Goal: Navigation & Orientation: Find specific page/section

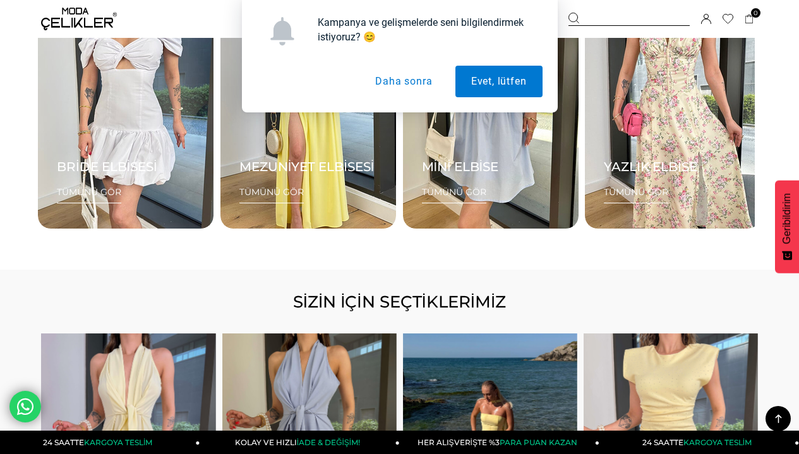
scroll to position [1680, 0]
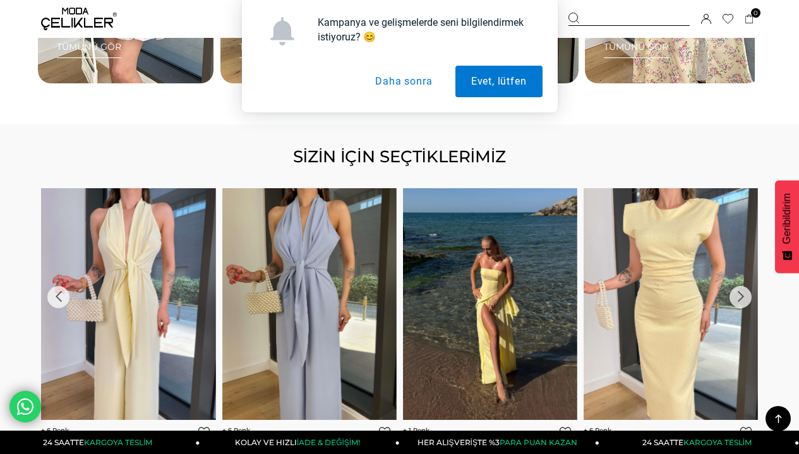
click at [421, 93] on button "Daha sonra" at bounding box center [403, 82] width 88 height 32
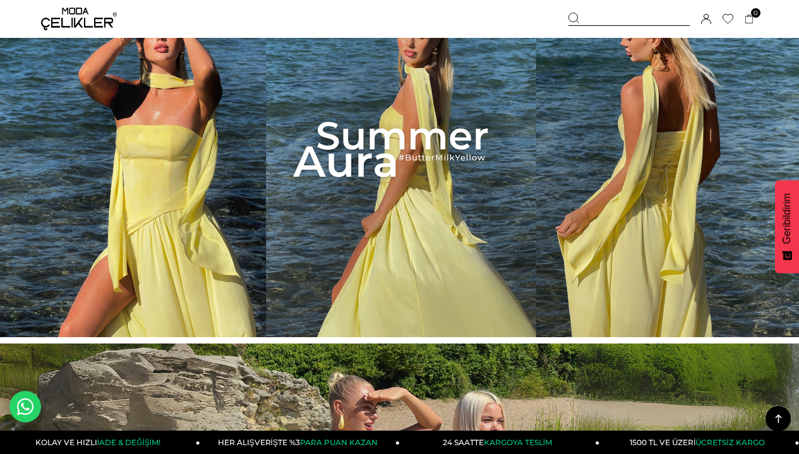
scroll to position [0, 0]
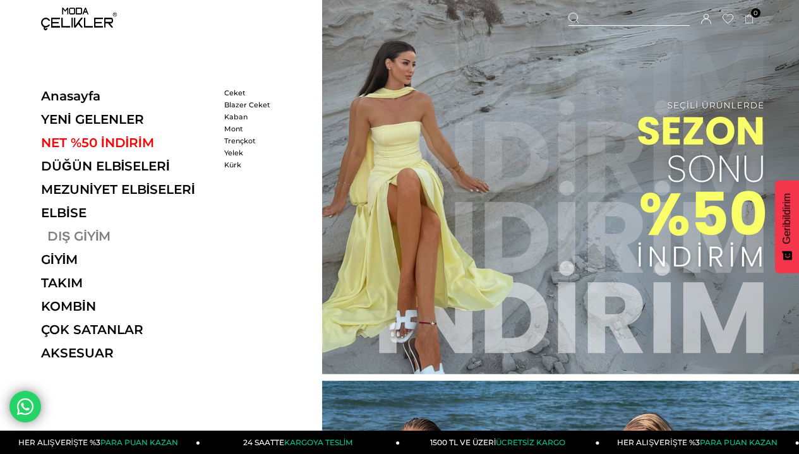
click at [76, 239] on link "DIŞ GİYİM" at bounding box center [128, 236] width 174 height 15
click at [76, 238] on link "DIŞ GİYİM" at bounding box center [128, 236] width 174 height 15
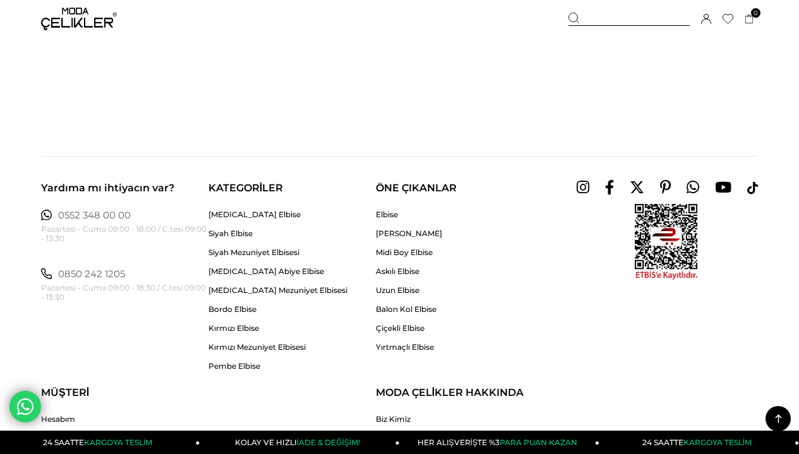
scroll to position [6348, 0]
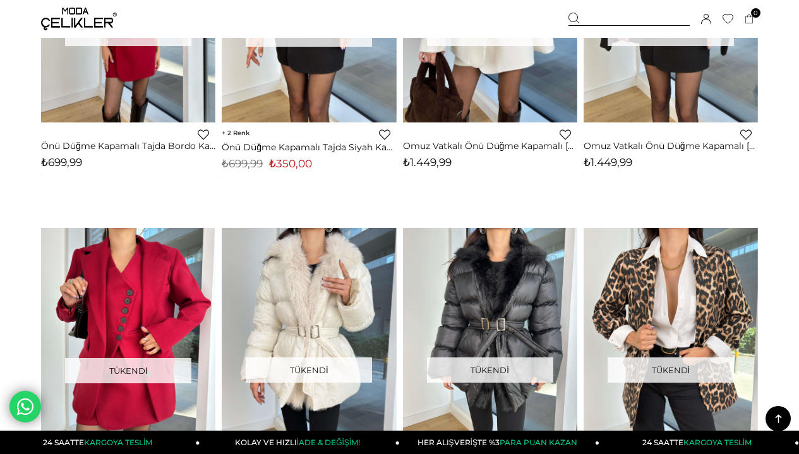
click at [78, 17] on img at bounding box center [79, 19] width 76 height 23
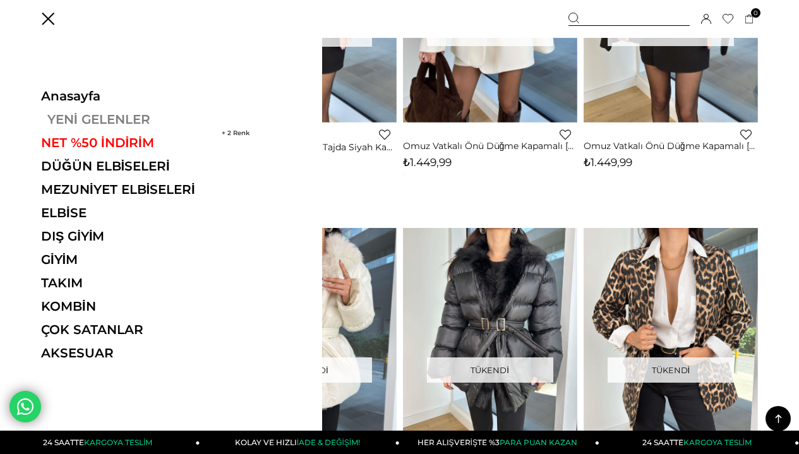
click at [76, 114] on link "YENİ GELENLER" at bounding box center [128, 119] width 174 height 15
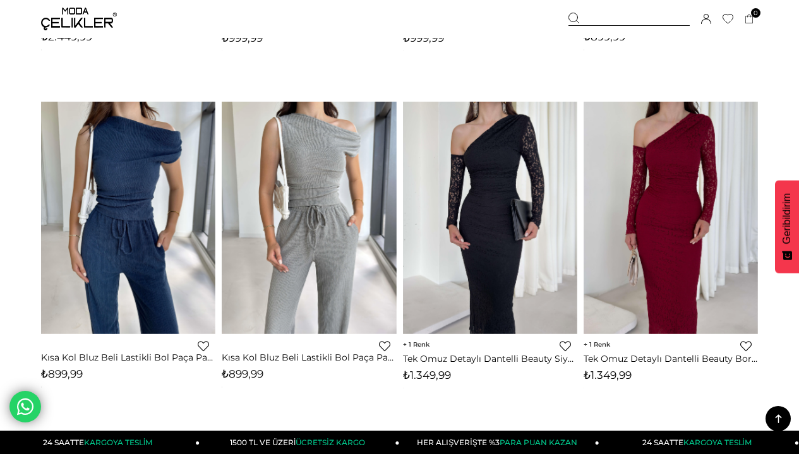
scroll to position [3784, 0]
